Goal: Task Accomplishment & Management: Complete application form

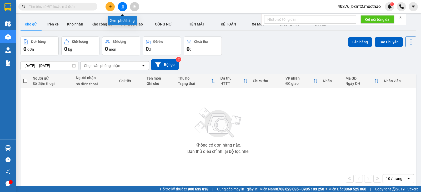
click at [121, 9] on button at bounding box center [122, 6] width 9 height 9
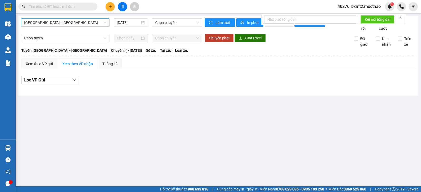
click at [100, 22] on span "Sài Gòn - Tuy Hòa" at bounding box center [65, 23] width 82 height 8
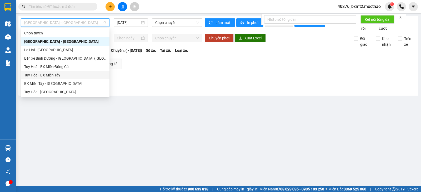
click at [55, 78] on div "Tuy Hòa - BX Miền Tây" at bounding box center [65, 75] width 88 height 8
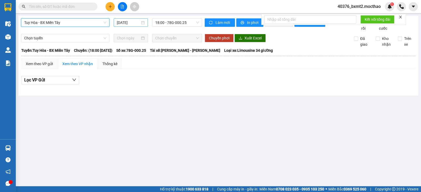
click at [133, 24] on input "[DATE]" at bounding box center [128, 23] width 23 height 6
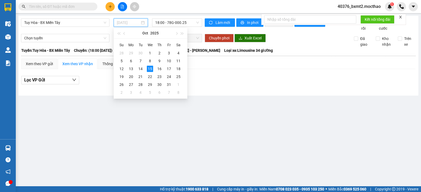
drag, startPoint x: 142, startPoint y: 70, endPoint x: 184, endPoint y: 33, distance: 56.1
click at [142, 69] on div "14" at bounding box center [140, 69] width 6 height 6
type input "14/10/2025"
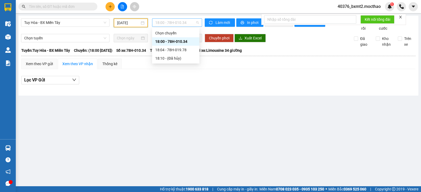
click at [188, 22] on span "18:00 - 78H-010.34" at bounding box center [176, 23] width 43 height 8
click at [173, 49] on div "18:04 - 78H-019.78" at bounding box center [175, 50] width 41 height 6
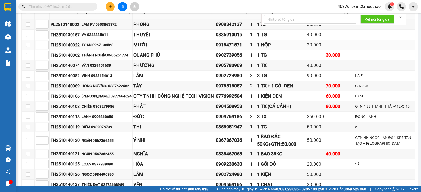
scroll to position [79, 0]
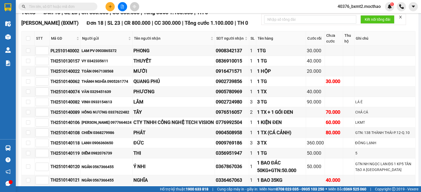
click at [30, 44] on th at bounding box center [28, 38] width 13 height 14
click at [29, 40] on input "checkbox" at bounding box center [28, 38] width 4 height 4
checkbox input "true"
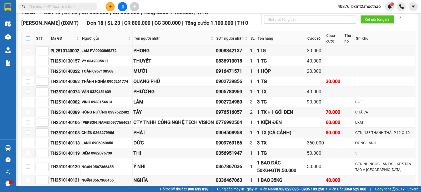
checkbox input "true"
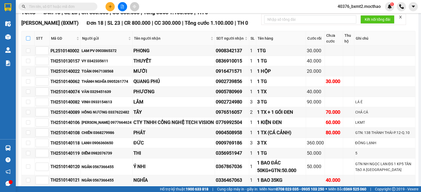
checkbox input "true"
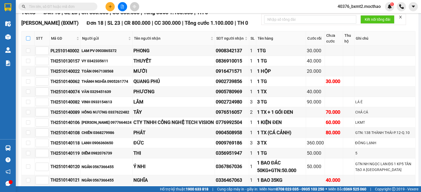
checkbox input "true"
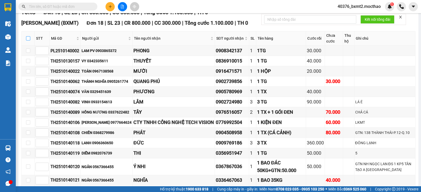
checkbox input "true"
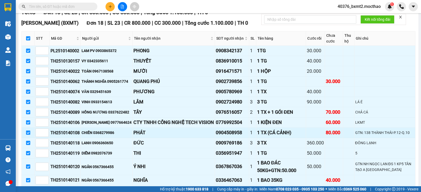
click at [30, 135] on input "checkbox" at bounding box center [28, 133] width 4 height 4
checkbox input "false"
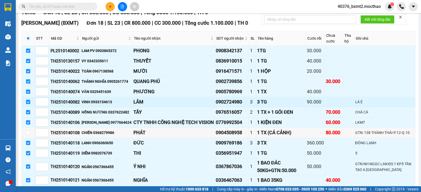
click at [28, 104] on input "checkbox" at bounding box center [28, 102] width 4 height 4
checkbox input "false"
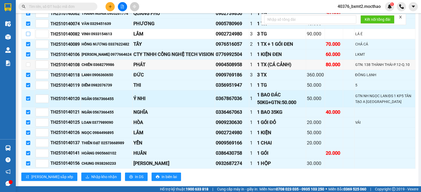
scroll to position [158, 0]
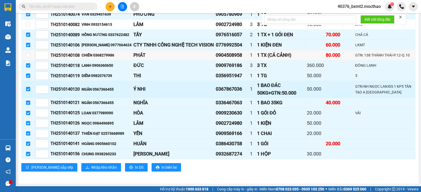
click at [28, 91] on input "checkbox" at bounding box center [28, 89] width 4 height 4
checkbox input "false"
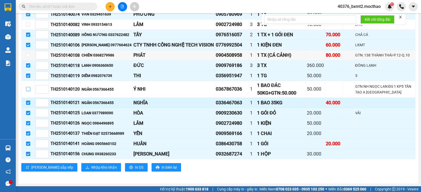
scroll to position [165, 0]
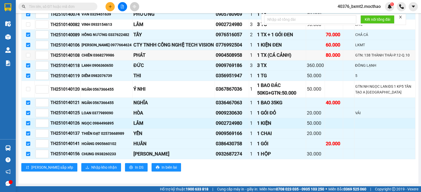
click at [27, 123] on input "checkbox" at bounding box center [28, 123] width 4 height 4
checkbox input "false"
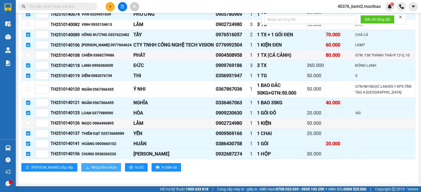
click at [91, 165] on span "Nhập kho nhận" at bounding box center [104, 168] width 26 height 6
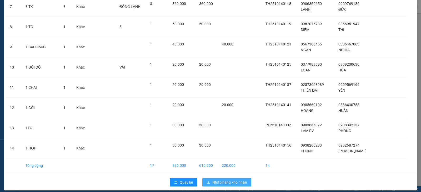
scroll to position [174, 0]
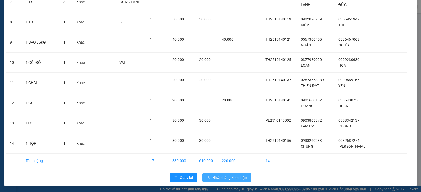
click at [229, 177] on span "Nhập hàng kho nhận" at bounding box center [229, 178] width 35 height 6
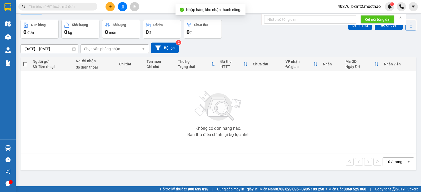
scroll to position [24, 0]
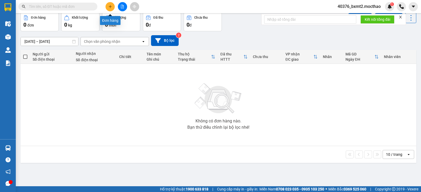
click at [109, 8] on icon "plus" at bounding box center [110, 7] width 4 height 4
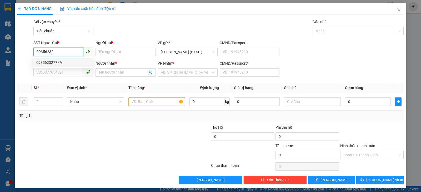
click at [73, 63] on div "0935623277 - VI" at bounding box center [62, 63] width 53 height 6
type input "0935623277"
type input "VI"
type input "0379272365"
type input "KHÁNH"
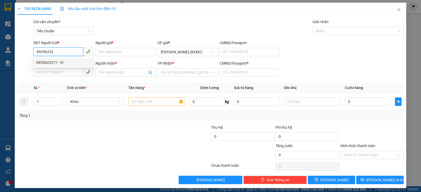
type input "0"
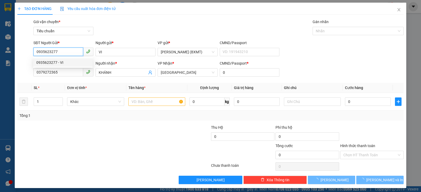
type input "20.000"
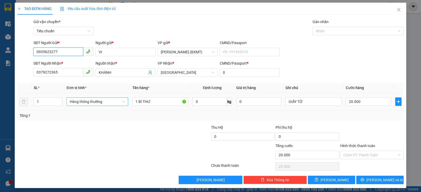
click at [93, 103] on span "Hàng thông thường" at bounding box center [97, 102] width 55 height 8
type input "0935623277"
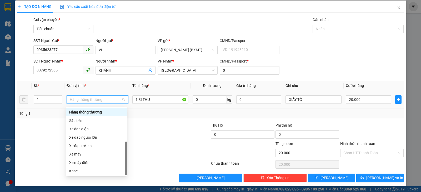
scroll to position [2, 0]
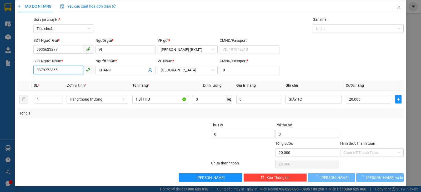
drag, startPoint x: 65, startPoint y: 74, endPoint x: 0, endPoint y: 70, distance: 65.1
click at [0, 70] on div "TẠO ĐƠN HÀNG Yêu cầu xuất hóa đơn điện tử Transit Pickup Surcharge Ids Transit …" at bounding box center [210, 96] width 421 height 192
type input "0"
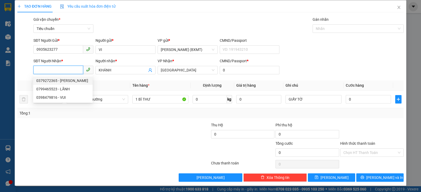
click at [72, 78] on div "0379272365 - KHÁNH" at bounding box center [62, 81] width 53 height 6
type input "0379272365"
type input "20.000"
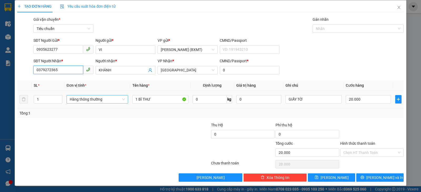
click at [106, 101] on span "Hàng thông thường" at bounding box center [97, 99] width 55 height 8
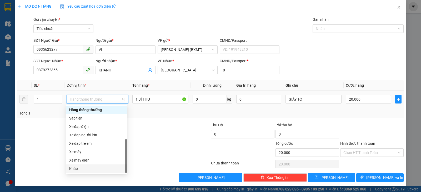
drag, startPoint x: 78, startPoint y: 168, endPoint x: 84, endPoint y: 158, distance: 11.3
click at [78, 168] on div "Khác" at bounding box center [96, 169] width 55 height 6
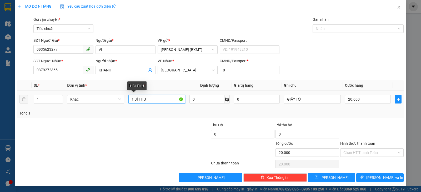
drag, startPoint x: 153, startPoint y: 99, endPoint x: 132, endPoint y: 102, distance: 21.5
click at [132, 102] on input "1 BÌ THƯ" at bounding box center [156, 99] width 57 height 8
type input "1 KIỆN"
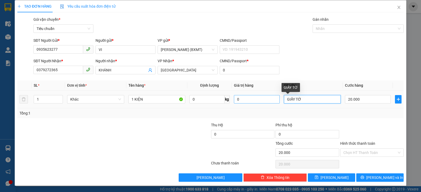
drag, startPoint x: 302, startPoint y: 101, endPoint x: 262, endPoint y: 99, distance: 40.0
click at [266, 101] on tr "1 Khác 1 KIỆN 0 kg 0 GIẤY TỜ 20.000" at bounding box center [210, 100] width 386 height 18
type input "QUẦN ÁO"
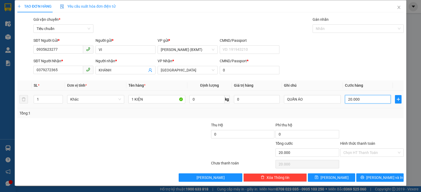
type input "3"
type input "30"
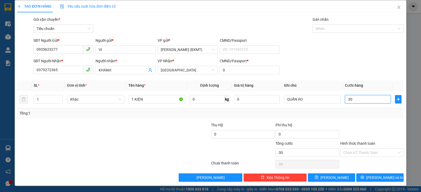
type input "30"
type input "30.000"
click at [364, 122] on div "Transit Pickup Surcharge Ids Transit Deliver Surcharge Ids Transit Deliver Surc…" at bounding box center [210, 99] width 386 height 165
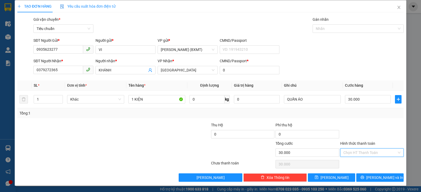
click at [380, 153] on input "Hình thức thanh toán" at bounding box center [369, 153] width 53 height 8
click at [355, 116] on div "Tại văn phòng" at bounding box center [368, 117] width 57 height 6
type input "0"
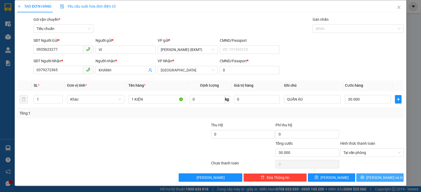
click at [377, 179] on span "[PERSON_NAME] và In" at bounding box center [384, 178] width 37 height 6
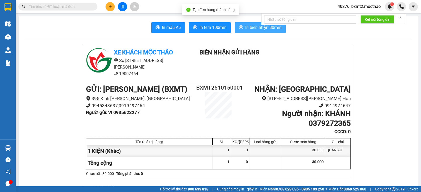
click at [240, 27] on icon "printer" at bounding box center [241, 27] width 4 height 4
click at [211, 23] on button "In tem 100mm" at bounding box center [210, 27] width 42 height 11
click at [64, 5] on input "text" at bounding box center [60, 7] width 62 height 6
paste input "0948460679"
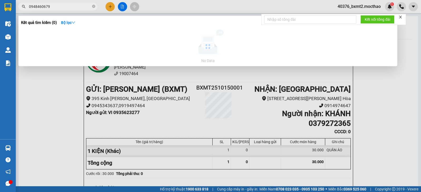
type input "0948460679"
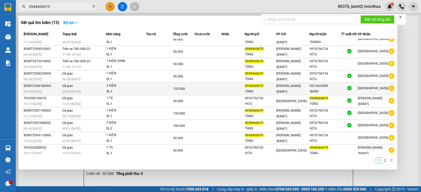
scroll to position [8, 0]
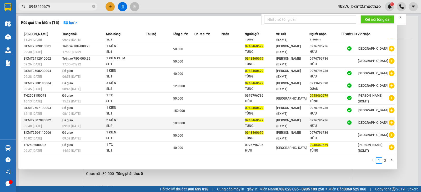
click at [124, 125] on div "SL: 2" at bounding box center [125, 126] width 39 height 6
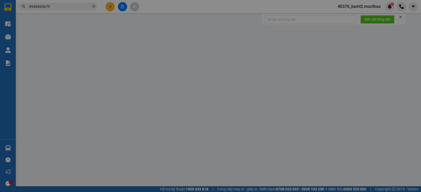
type input "0948460679"
type input "0976796736"
type input "0"
type input "100.000"
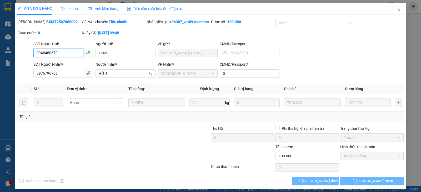
checkbox input "true"
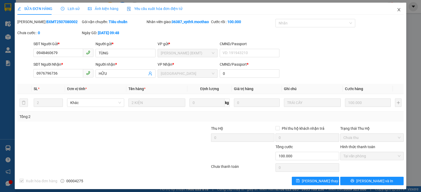
click at [392, 9] on span "Close" at bounding box center [398, 10] width 15 height 15
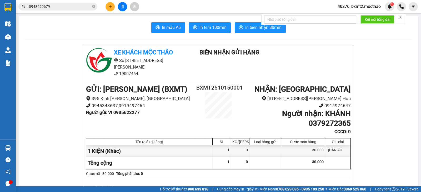
click at [74, 3] on span "0948460679" at bounding box center [57, 7] width 79 height 8
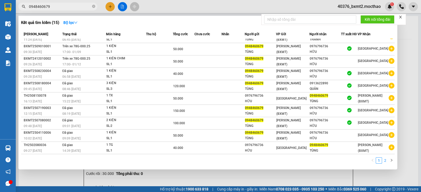
click at [385, 161] on link "2" at bounding box center [385, 161] width 6 height 6
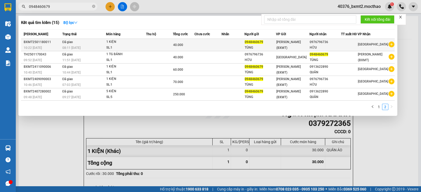
click at [163, 42] on td at bounding box center [159, 45] width 27 height 12
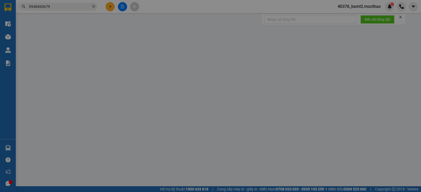
type input "0948460679"
type input "0976796736"
type input "0"
type input "40.000"
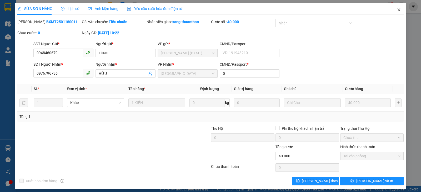
click at [396, 11] on icon "close" at bounding box center [398, 10] width 4 height 4
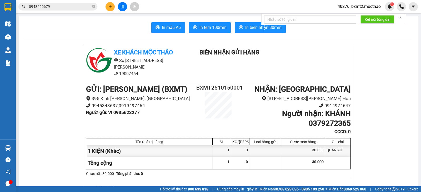
click at [68, 10] on span "0948460679" at bounding box center [57, 7] width 79 height 8
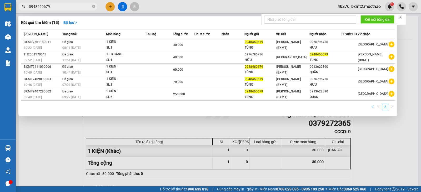
click at [373, 106] on icon "left" at bounding box center [372, 106] width 2 height 3
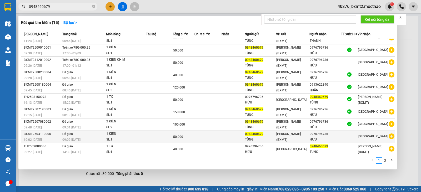
scroll to position [8, 0]
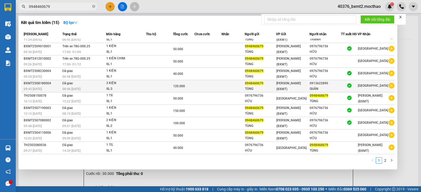
click at [120, 88] on div "SL: 3" at bounding box center [125, 89] width 39 height 6
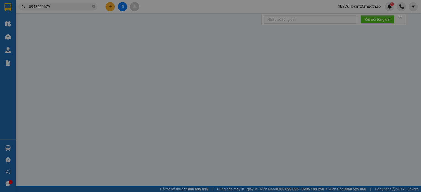
type input "0948460679"
type input "0913622890"
type input "0"
type input "120.000"
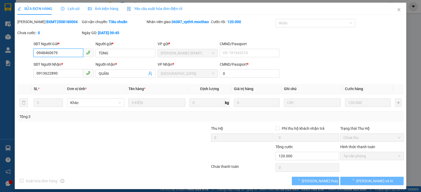
checkbox input "true"
